Goal: Information Seeking & Learning: Understand process/instructions

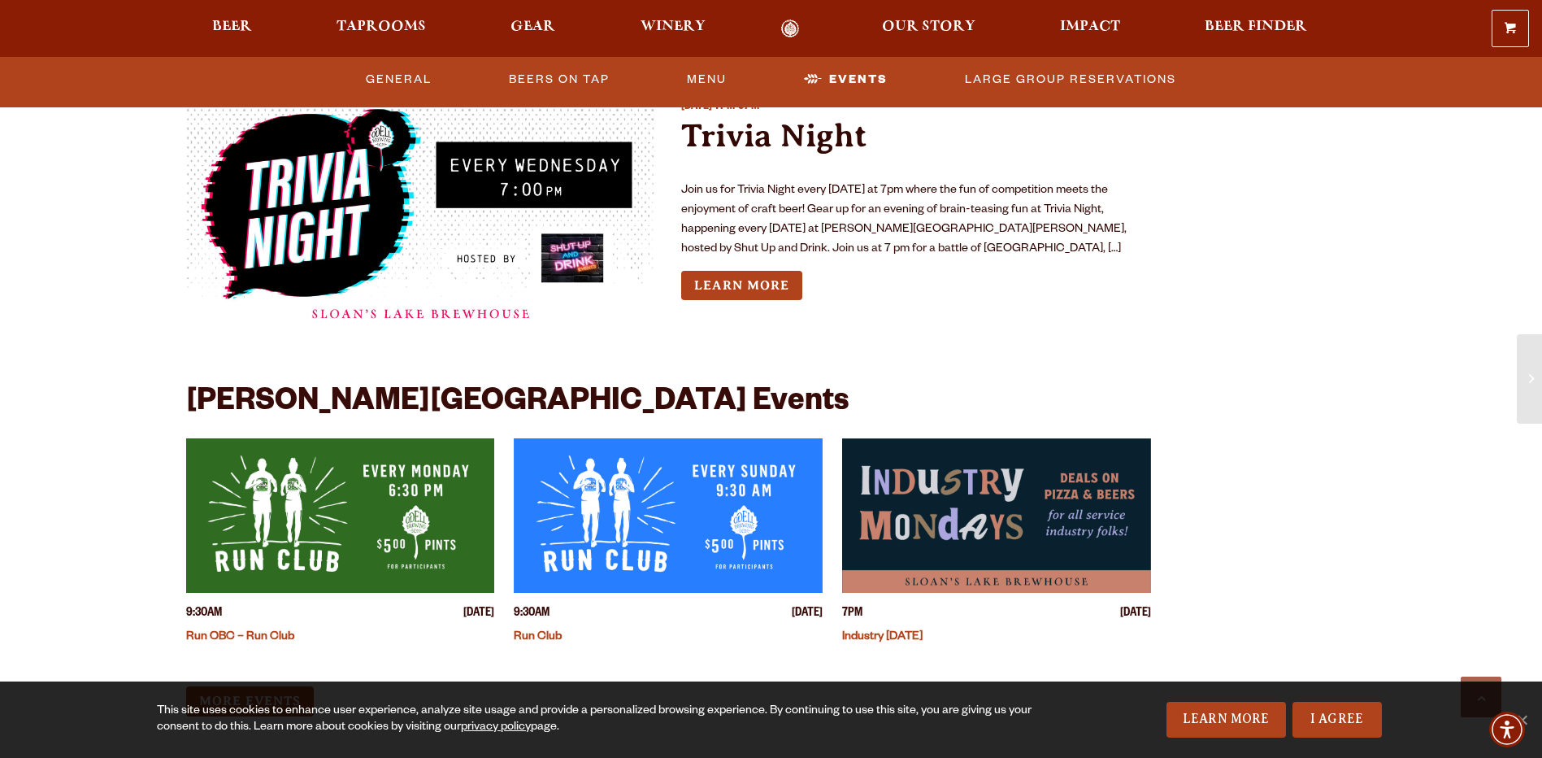
scroll to position [4309, 0]
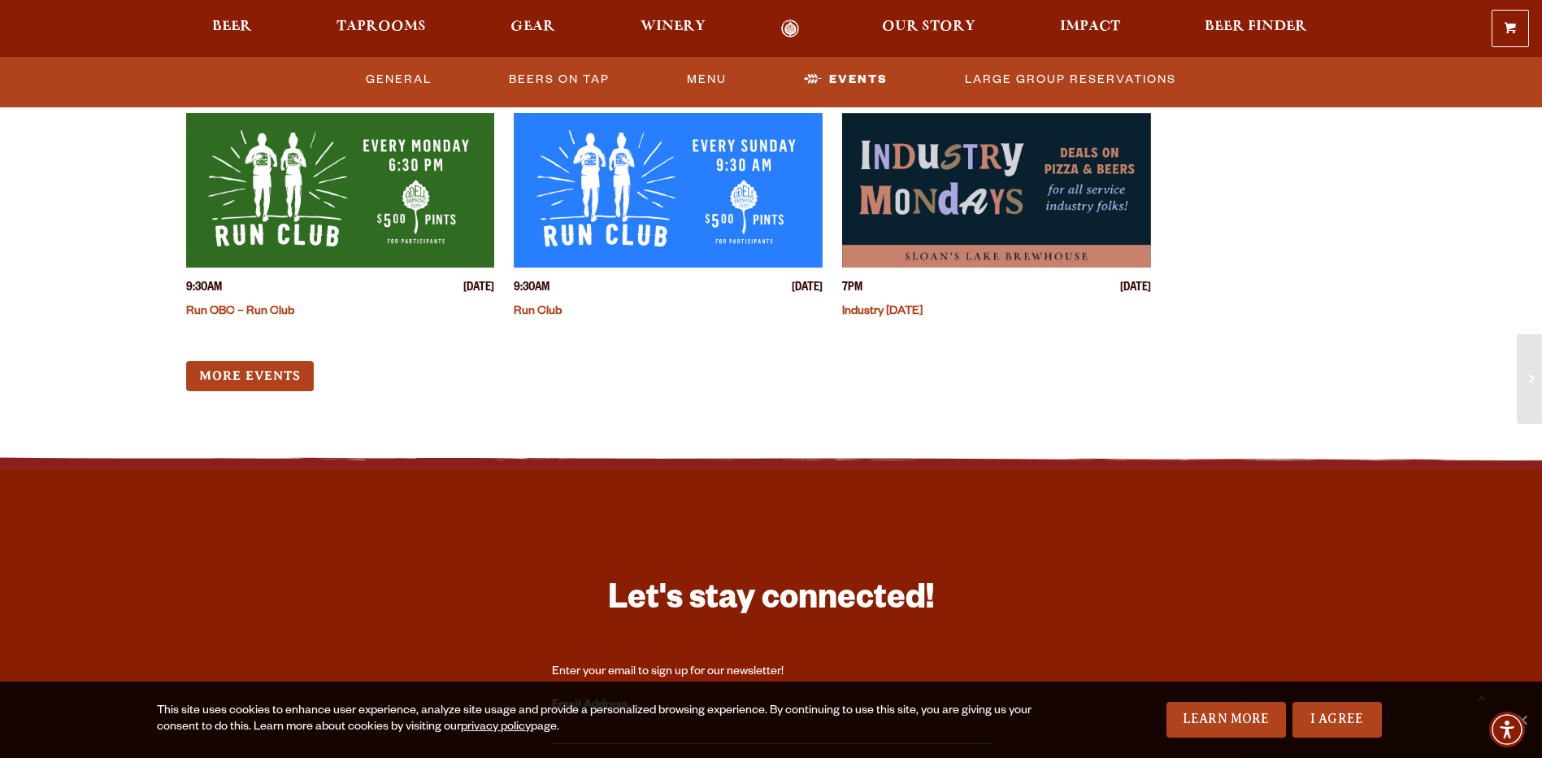
drag, startPoint x: 580, startPoint y: 339, endPoint x: 381, endPoint y: 428, distance: 218.3
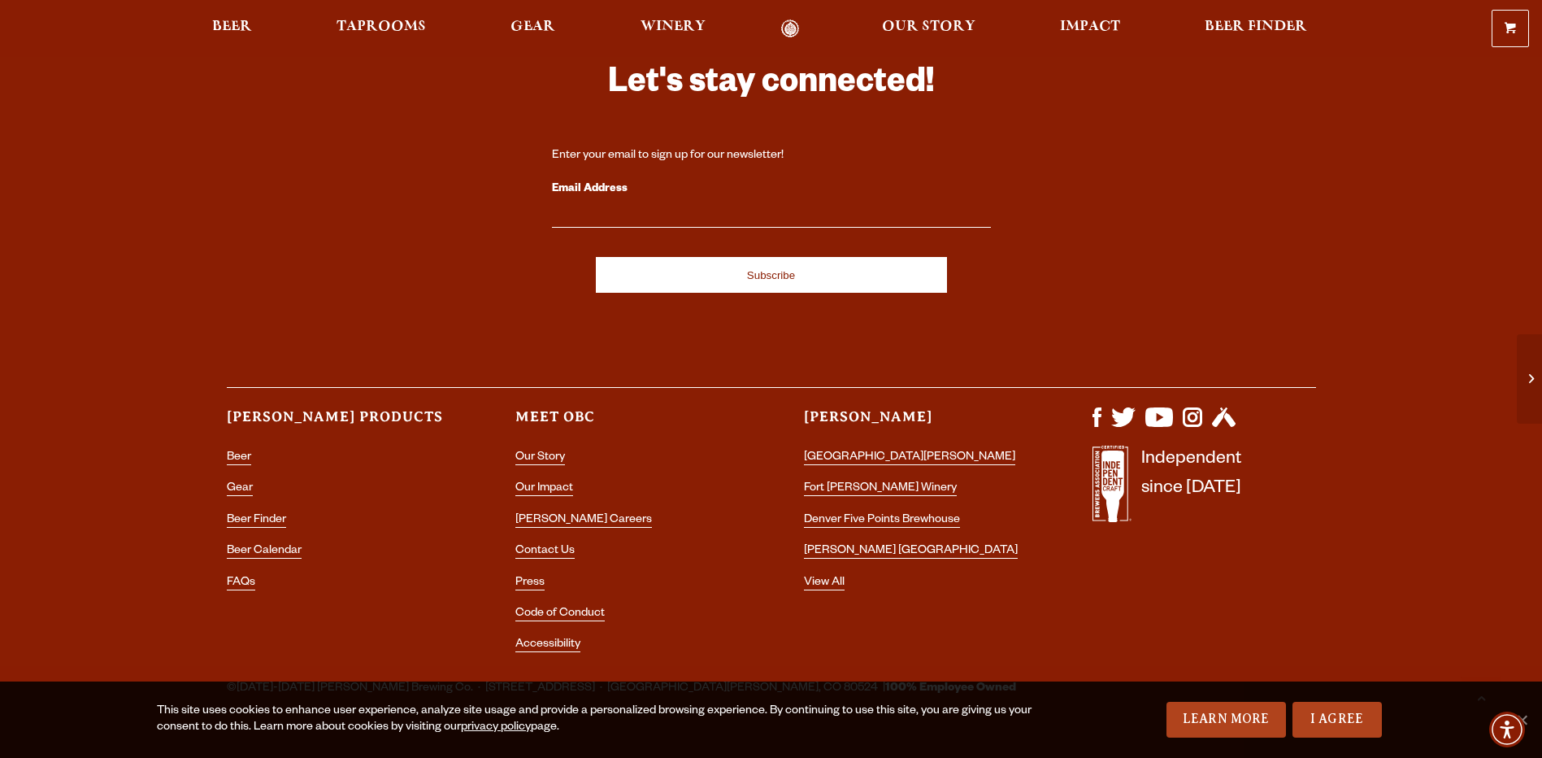
scroll to position [4837, 0]
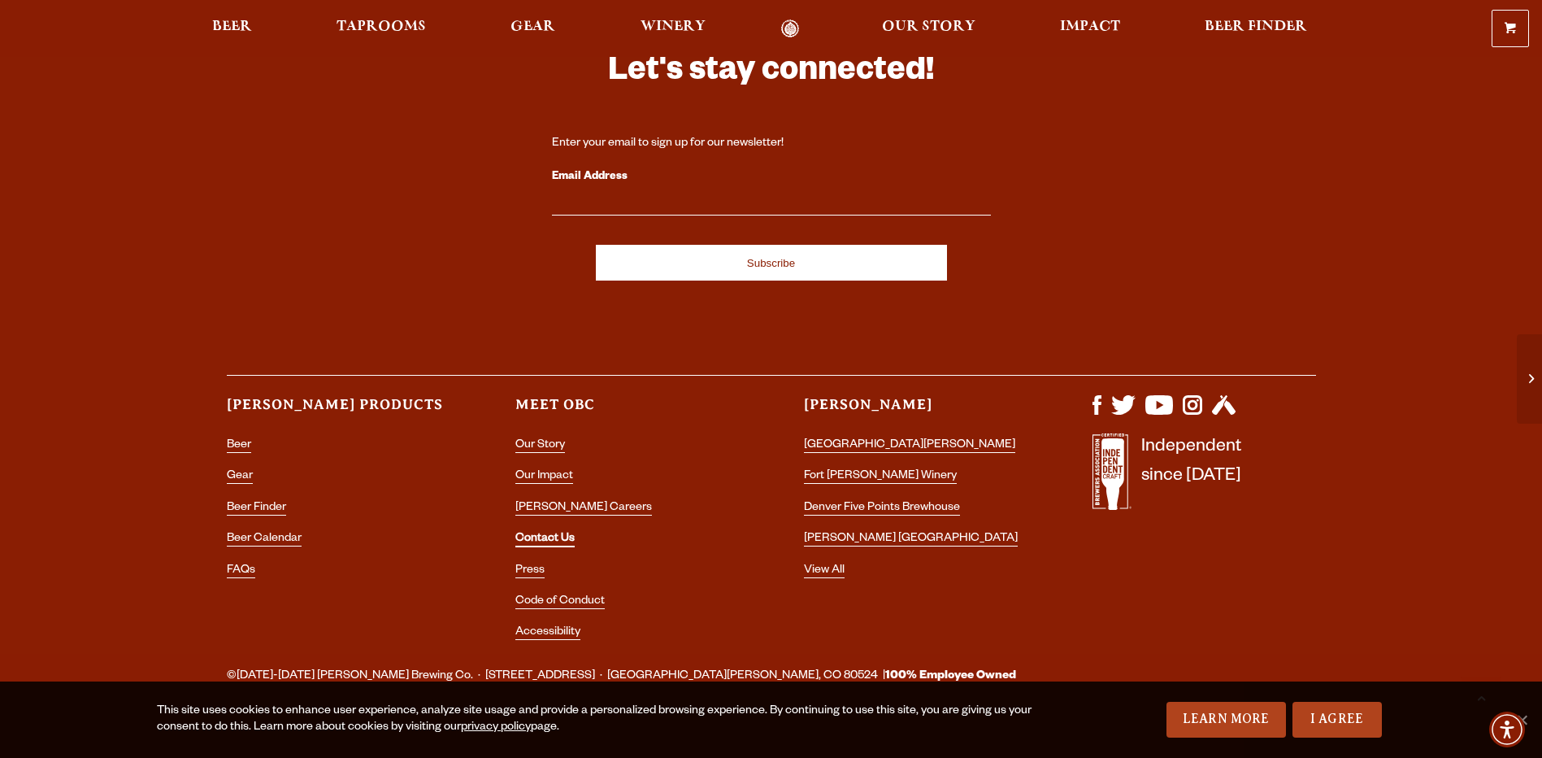
click at [530, 532] on link "Contact Us" at bounding box center [544, 539] width 59 height 15
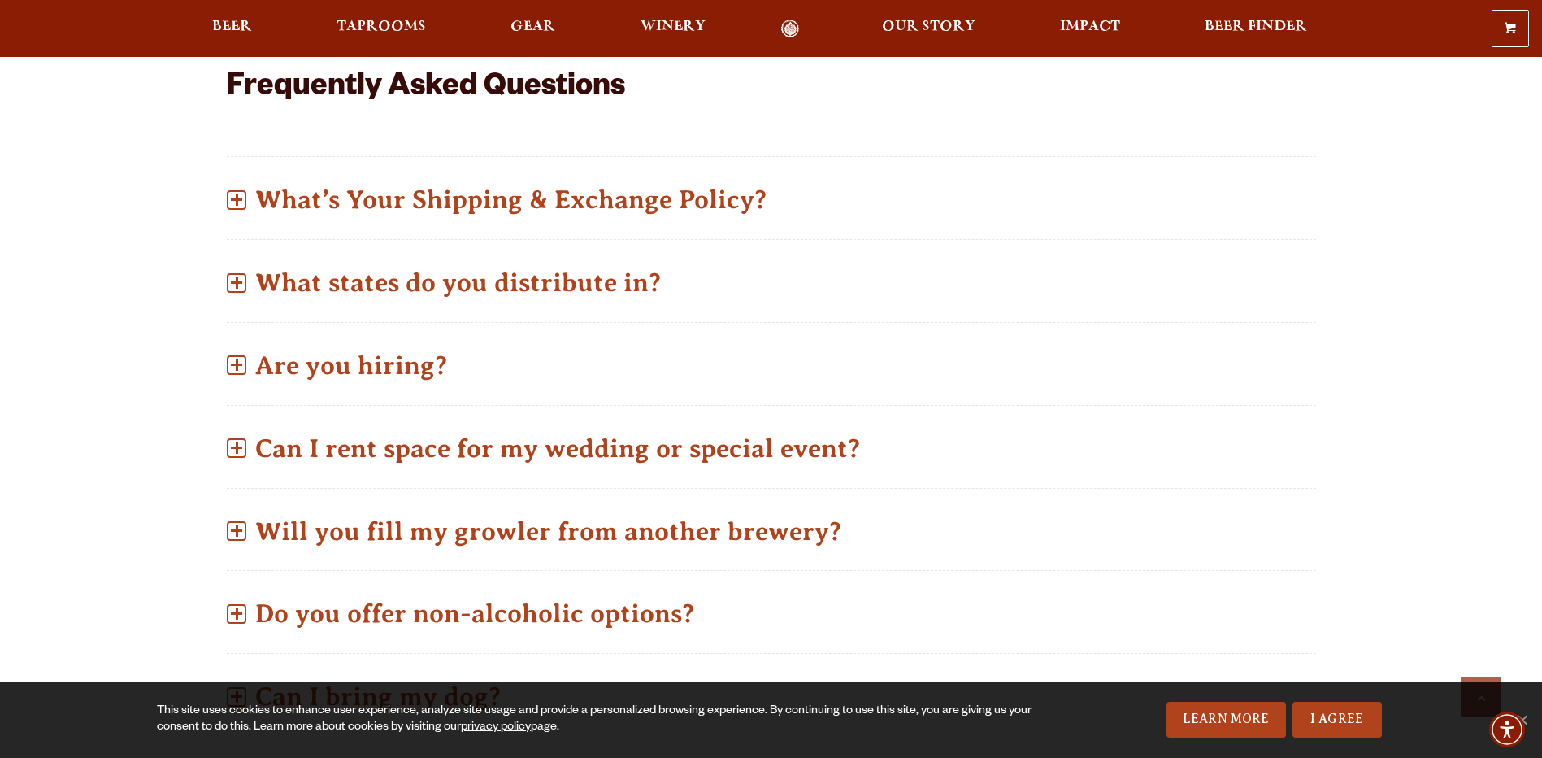
scroll to position [813, 0]
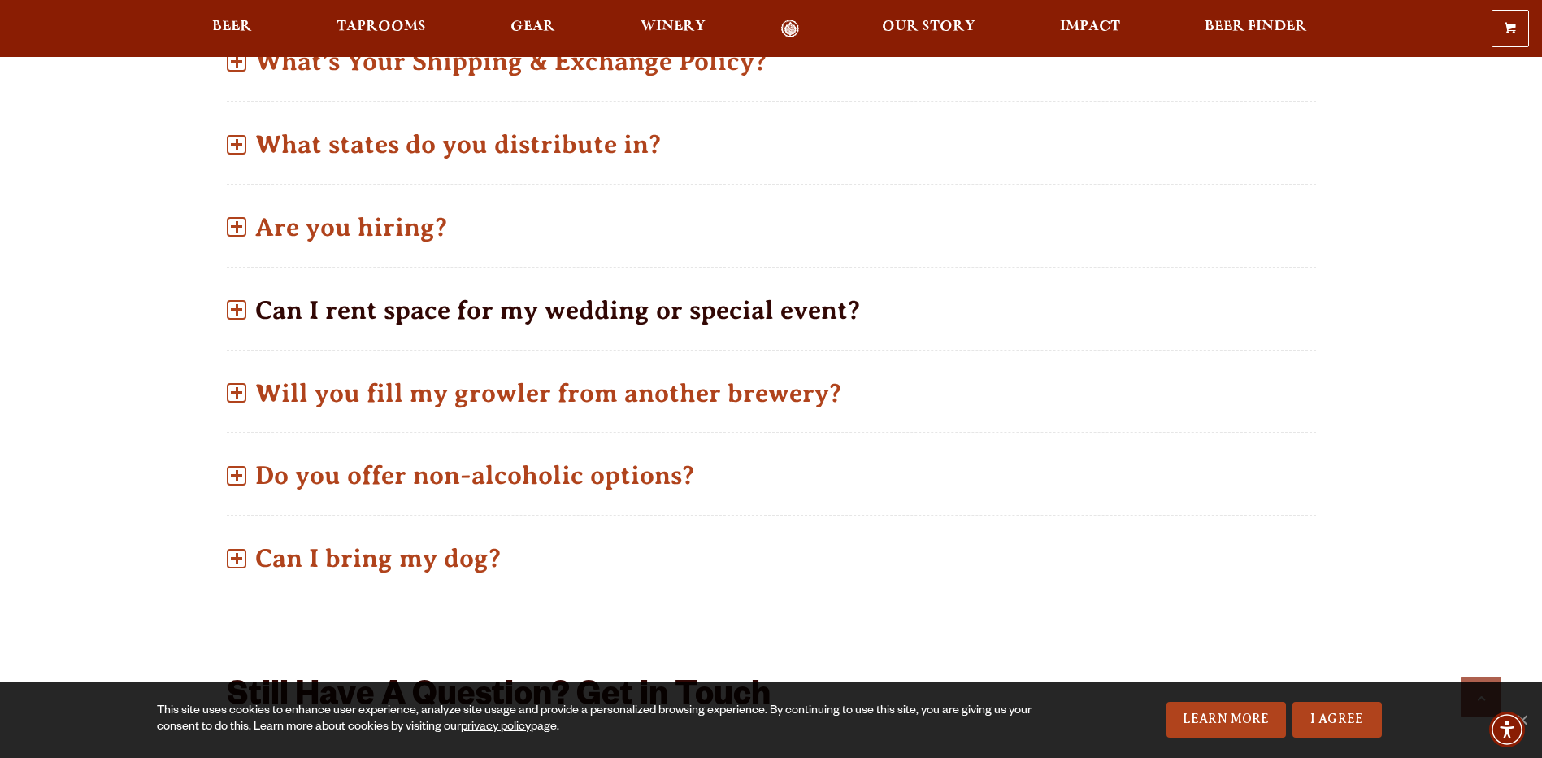
click at [485, 317] on p "Can I rent space for my wedding or special event?" at bounding box center [771, 310] width 1089 height 58
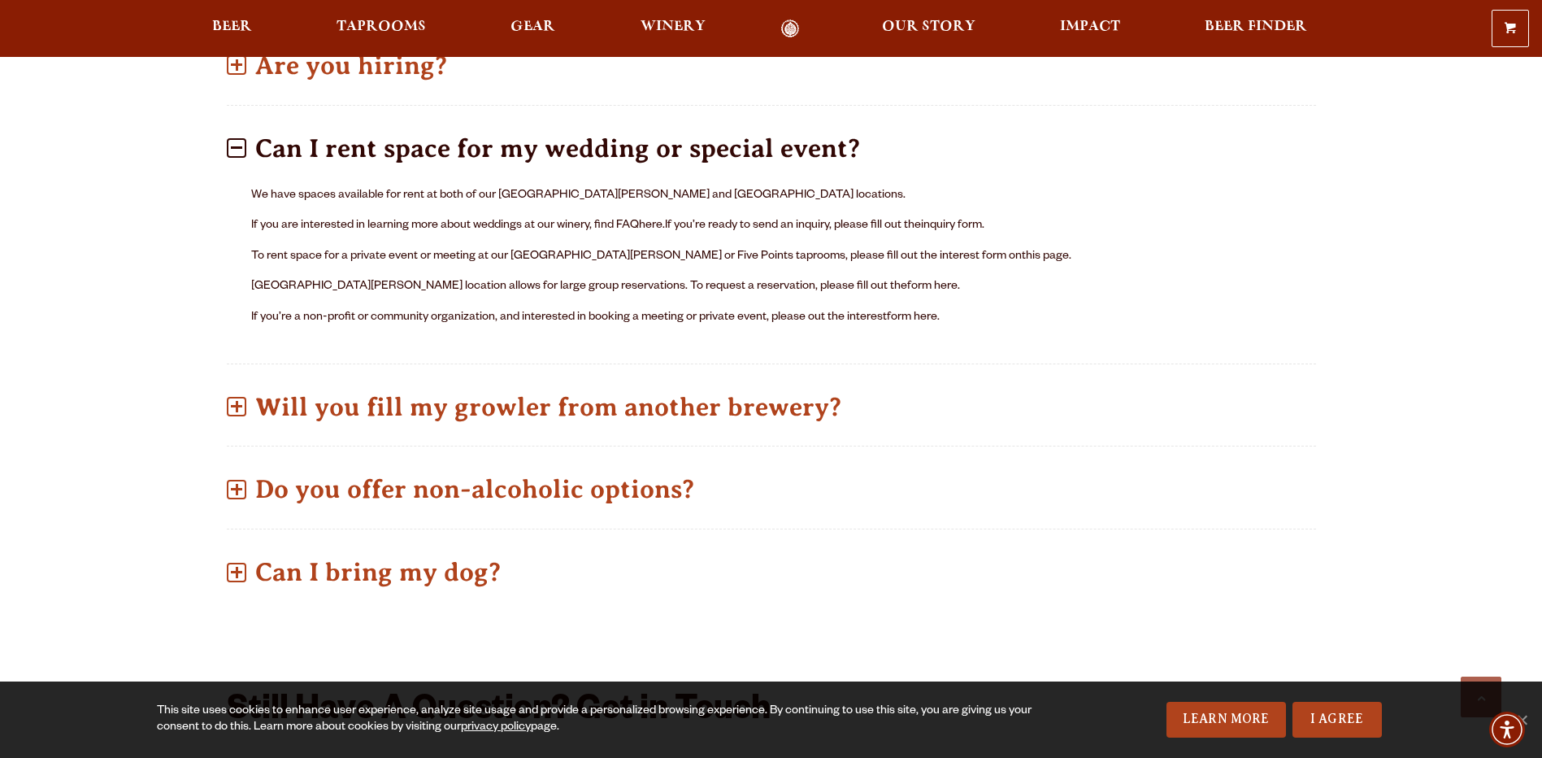
scroll to position [976, 0]
click at [907, 283] on link "form here." at bounding box center [933, 286] width 53 height 13
click at [456, 492] on p "Do you offer non-alcoholic options?" at bounding box center [771, 488] width 1089 height 58
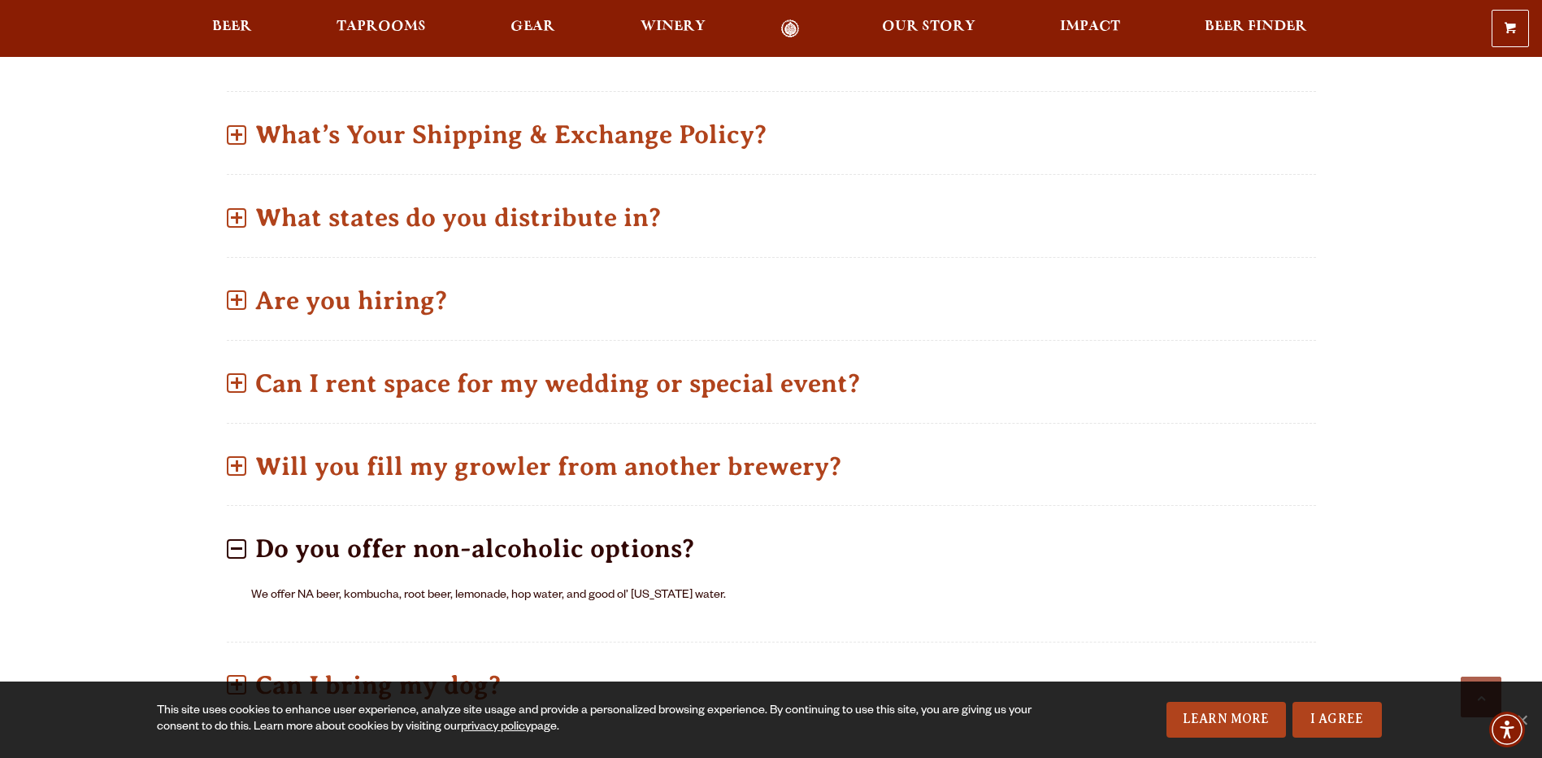
scroll to position [732, 0]
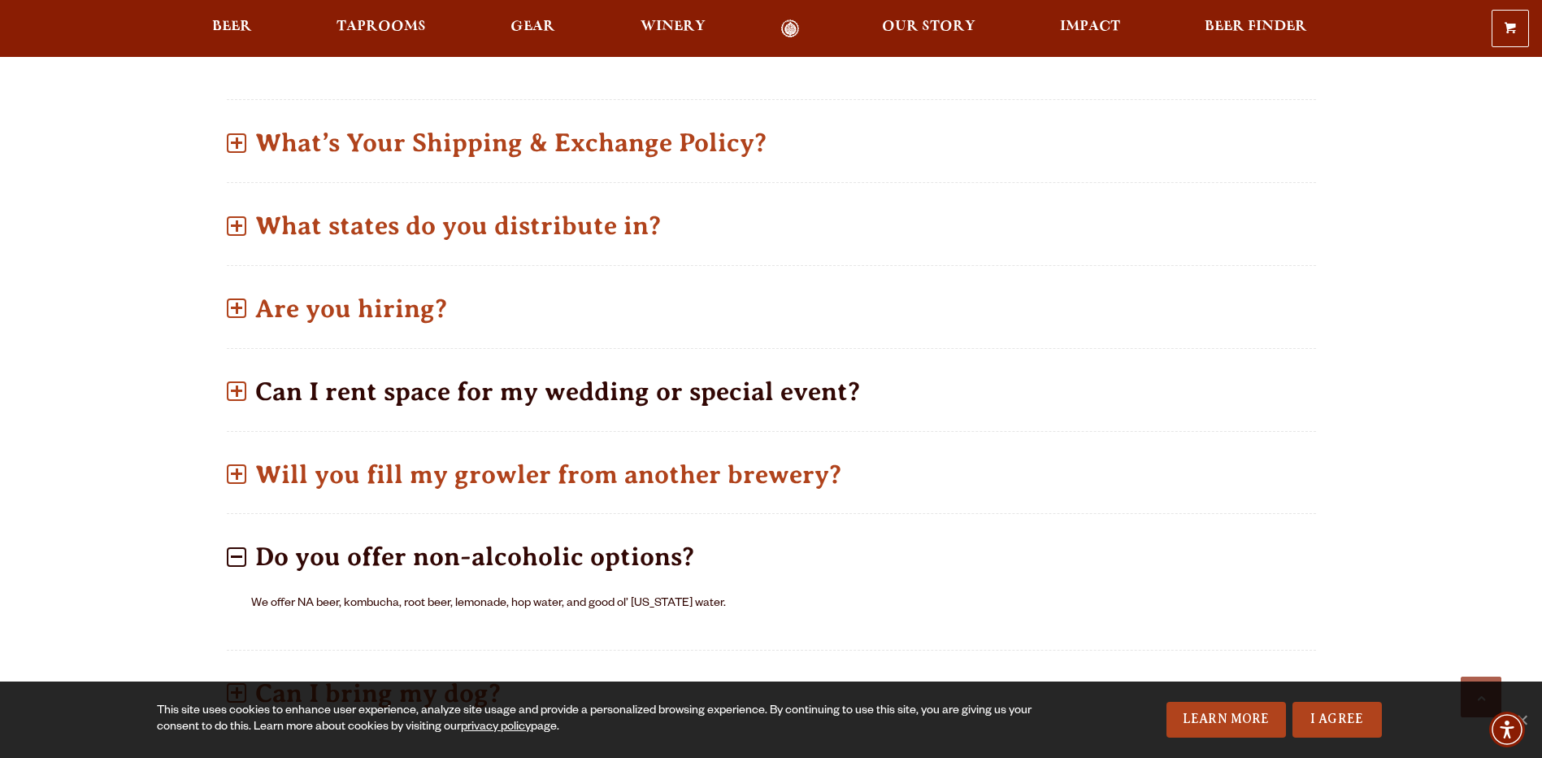
click at [747, 390] on p "Can I rent space for my wedding or special event?" at bounding box center [771, 392] width 1089 height 58
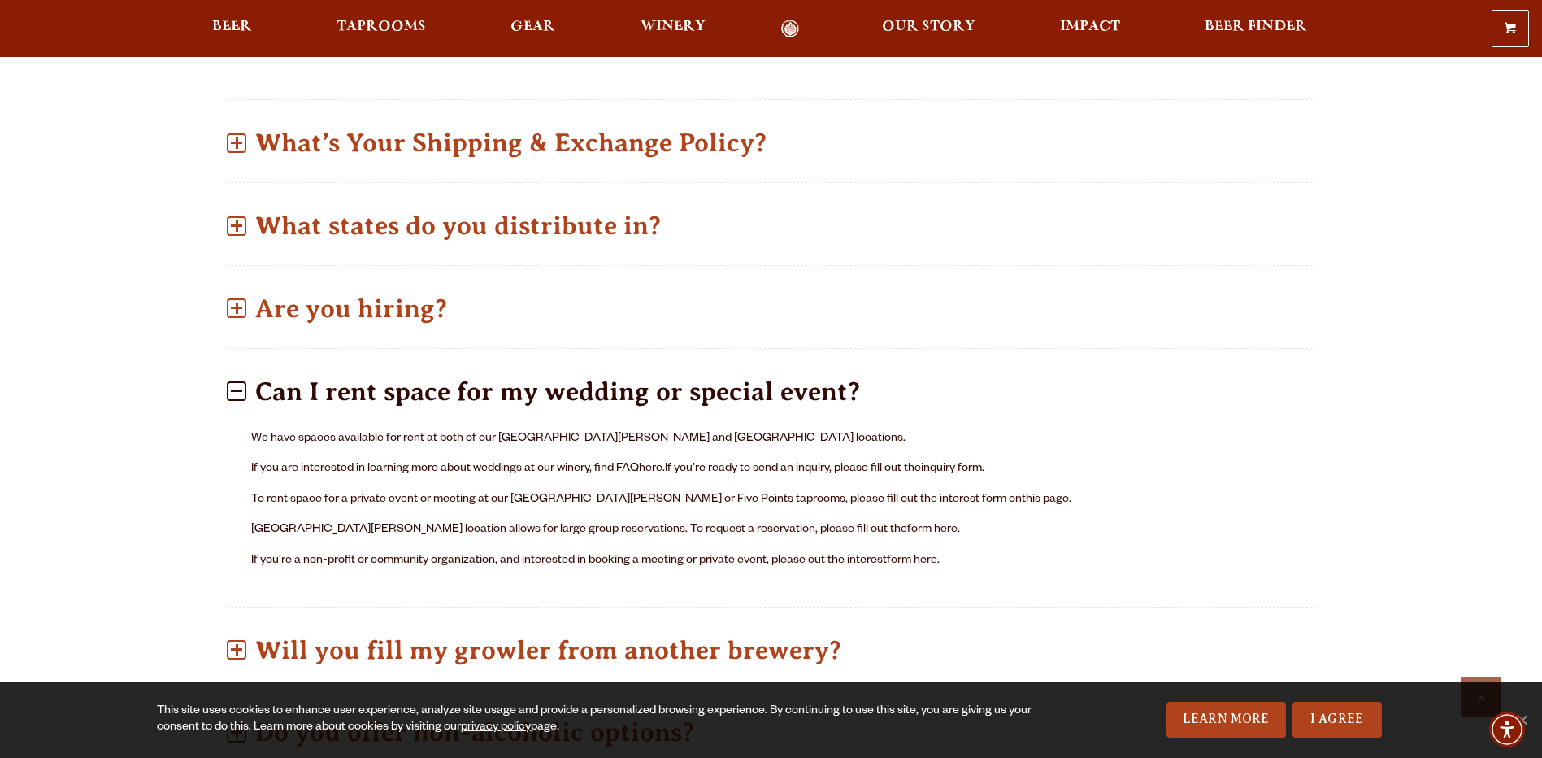
click at [897, 563] on link "form here" at bounding box center [912, 560] width 50 height 13
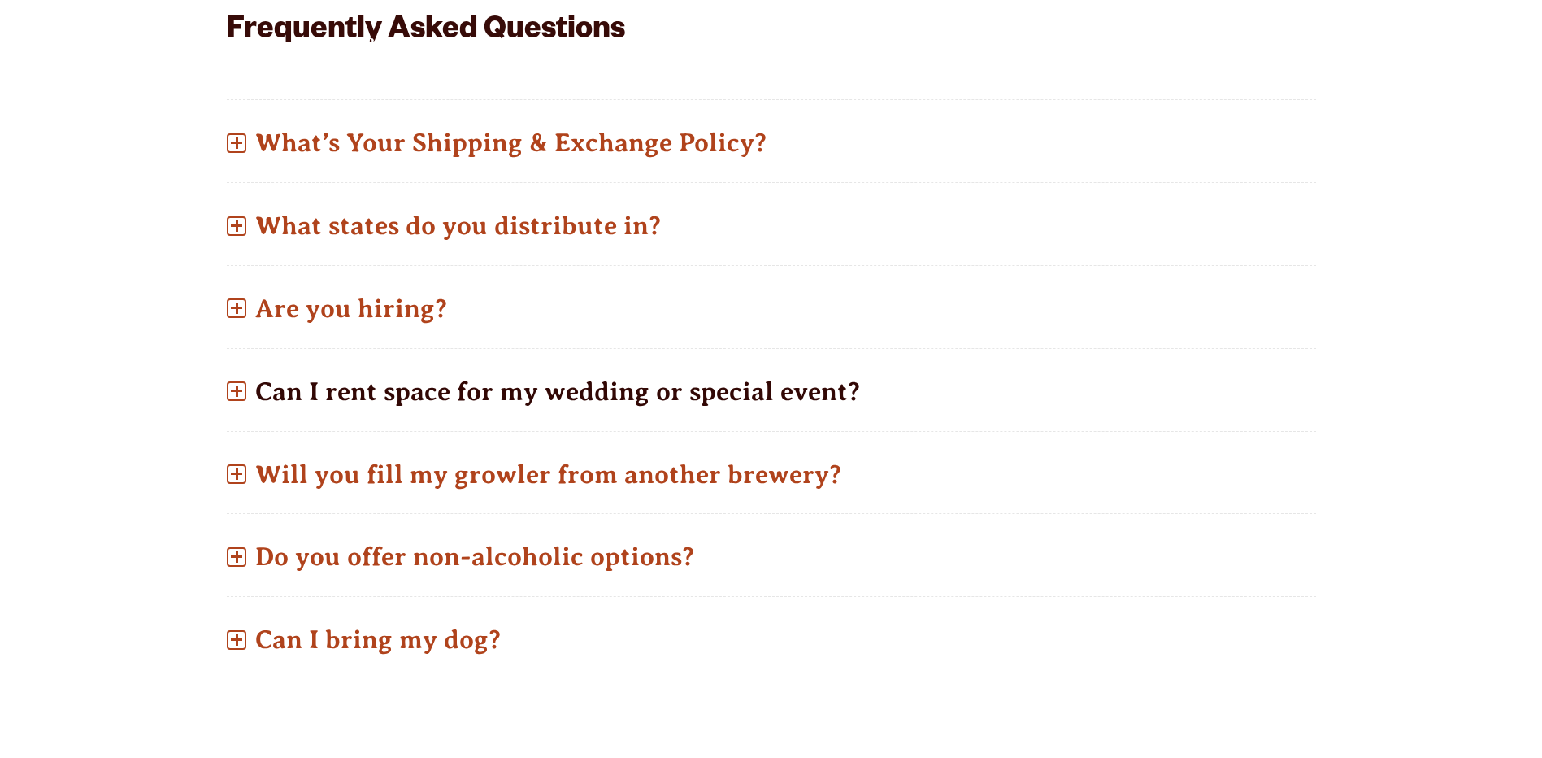
click at [620, 401] on p "Can I rent space for my wedding or special event?" at bounding box center [771, 392] width 1089 height 58
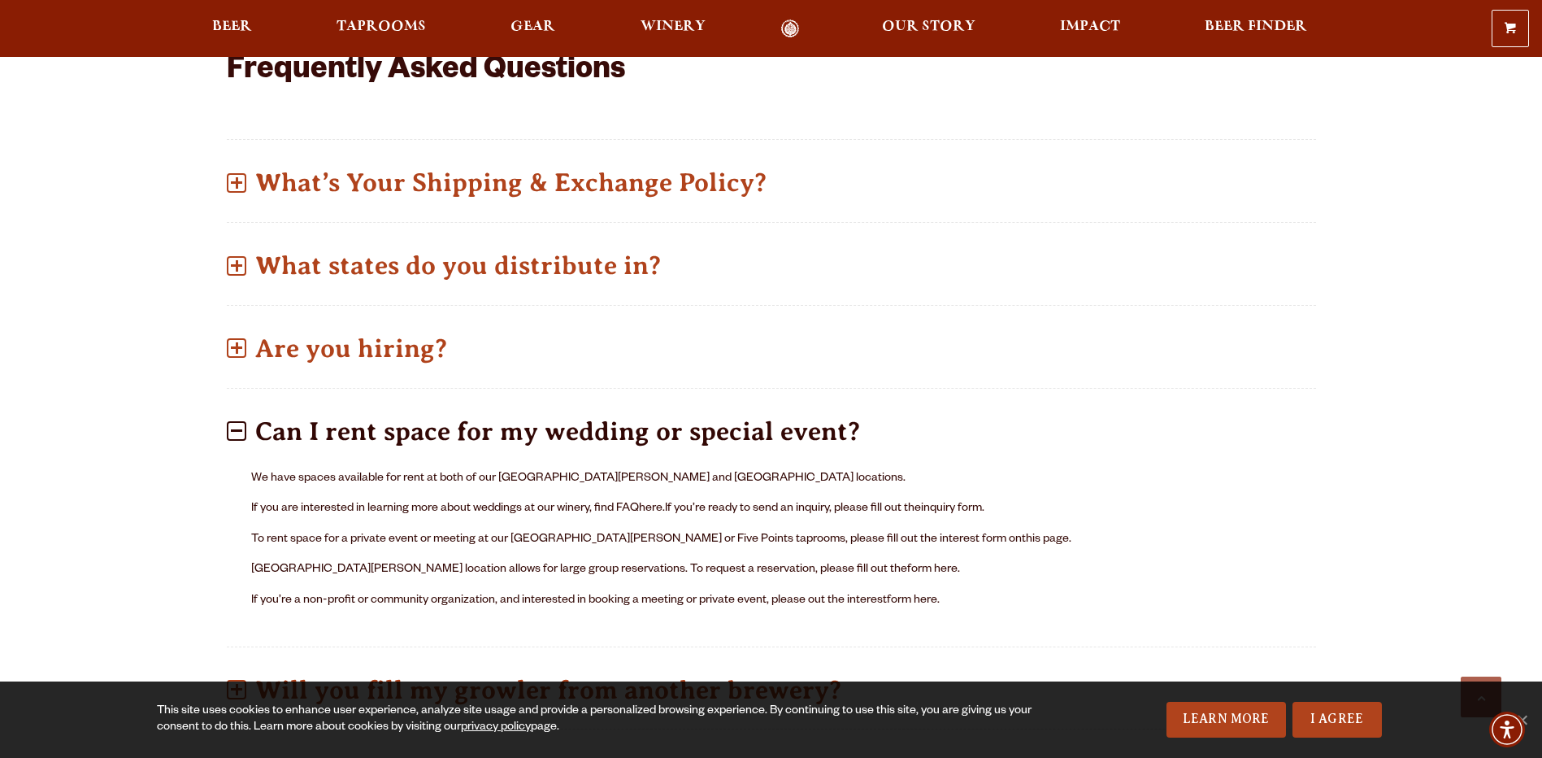
scroll to position [732, 0]
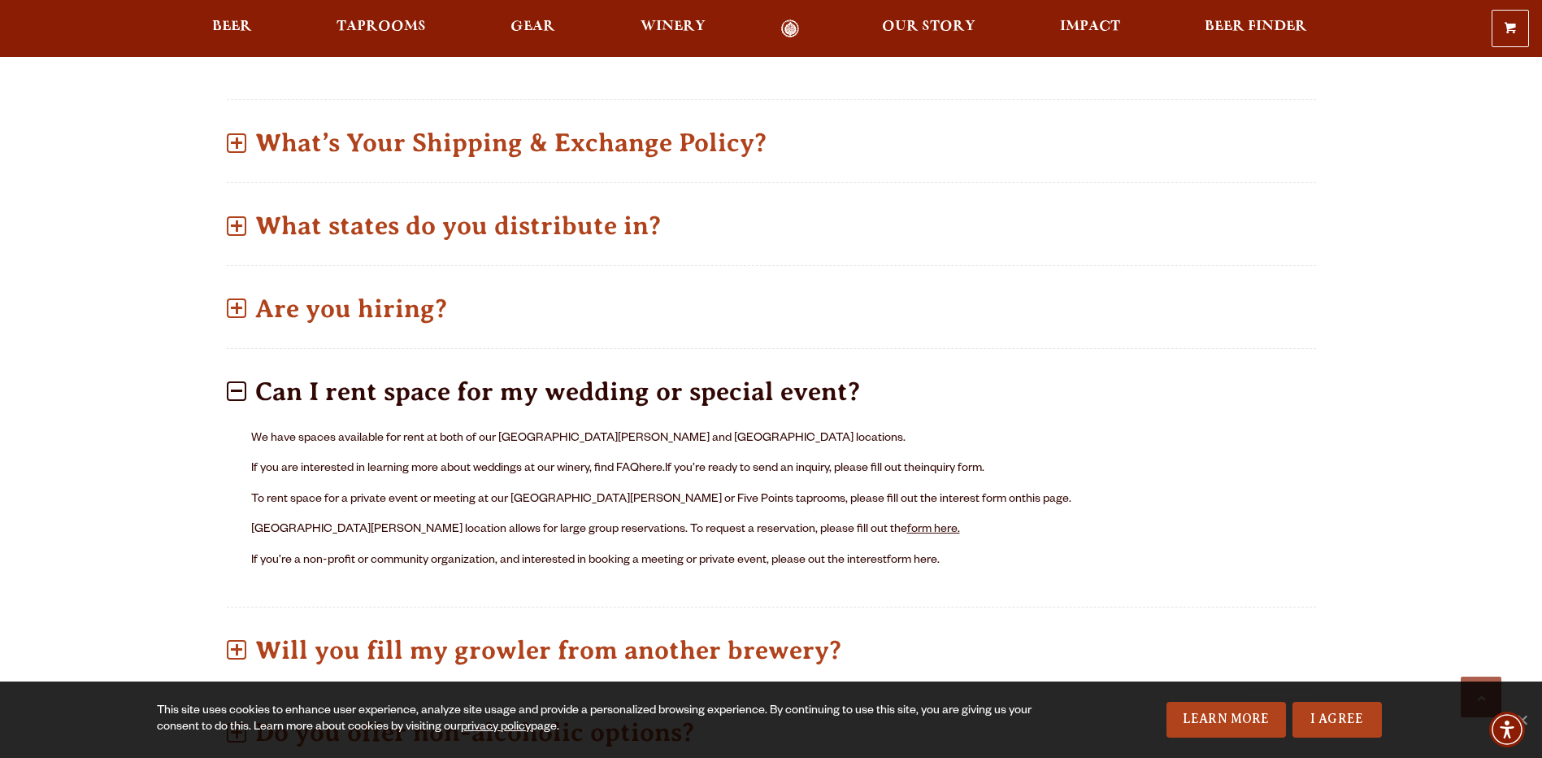
click at [907, 530] on link "form here." at bounding box center [933, 530] width 53 height 13
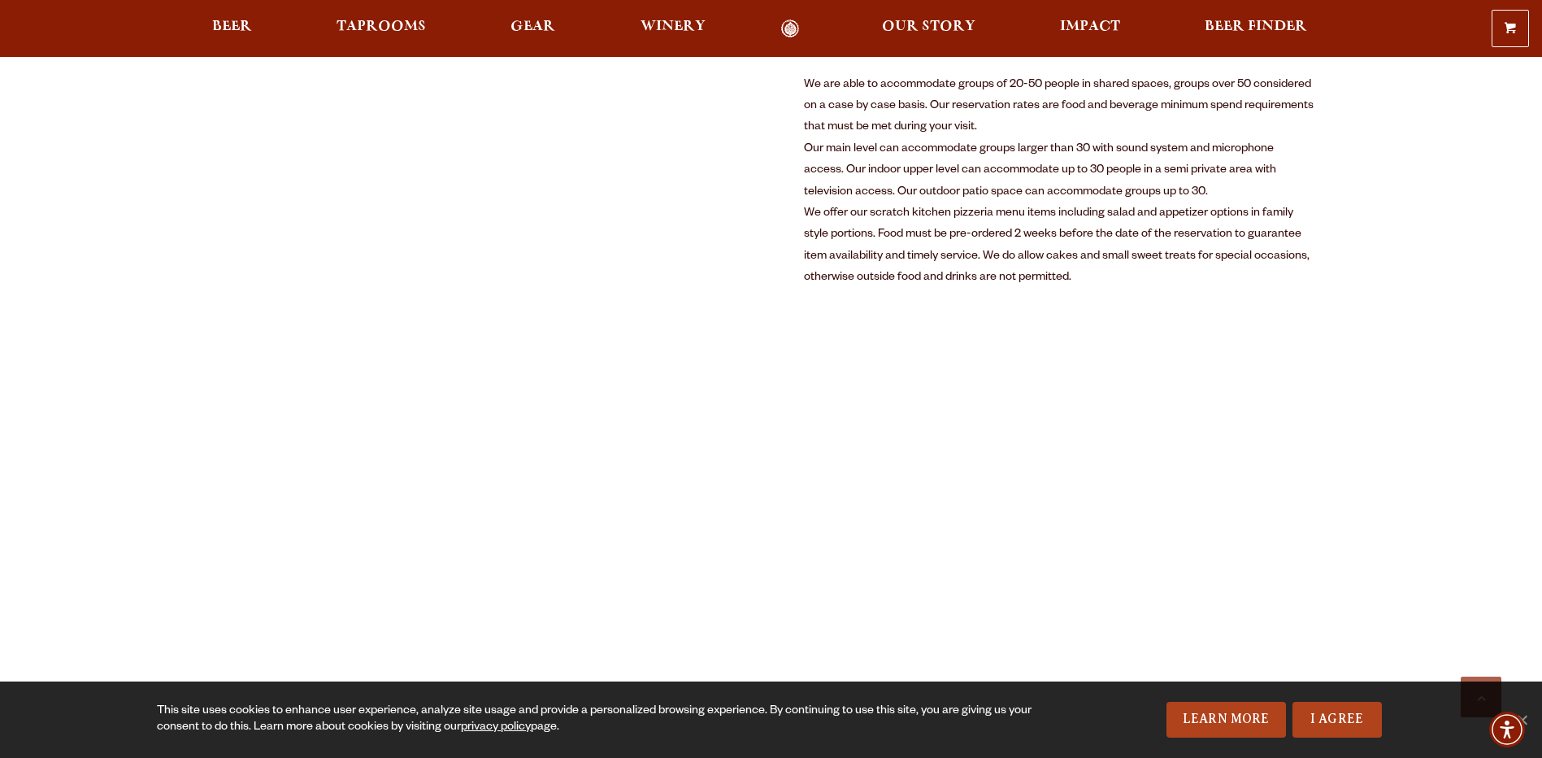
scroll to position [1366, 0]
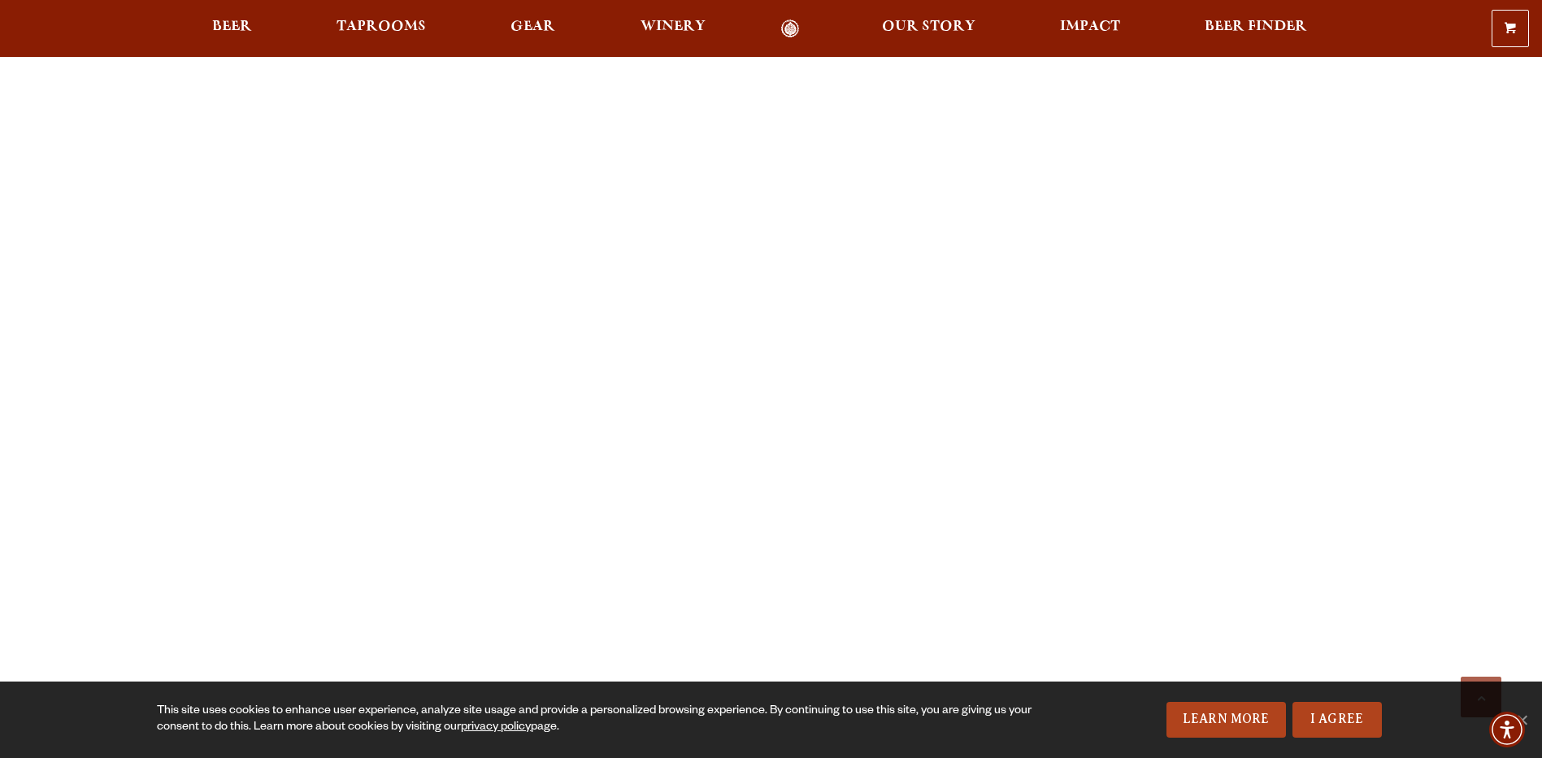
click at [1032, 487] on div "Previous Next 1 2 3 Loading… We are able to accommodate groups of 20-50 people …" at bounding box center [771, 687] width 1089 height 2787
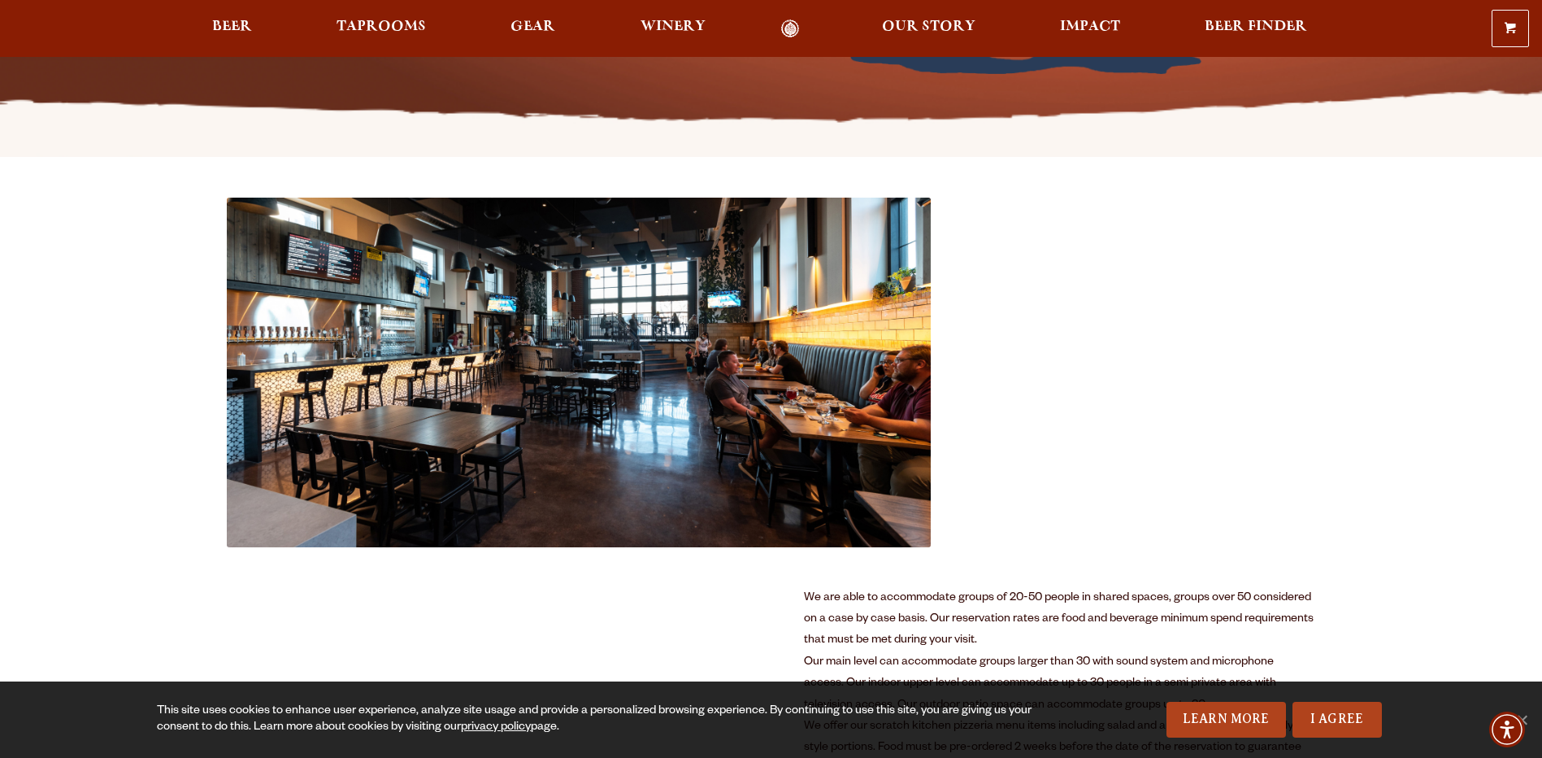
scroll to position [390, 0]
